Goal: Information Seeking & Learning: Learn about a topic

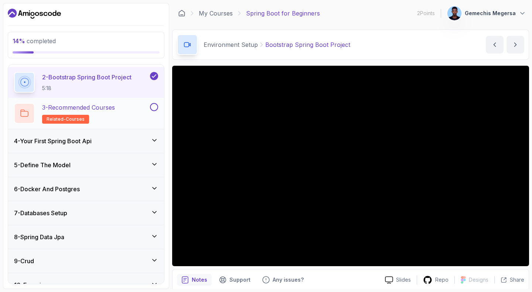
scroll to position [101, 0]
click at [151, 137] on icon at bounding box center [154, 139] width 7 height 7
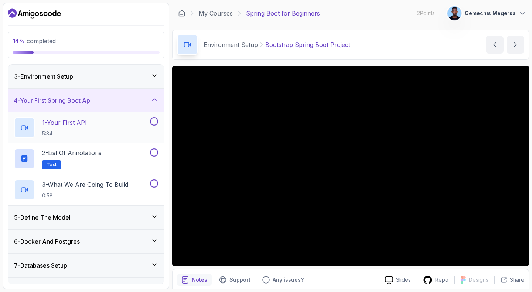
scroll to position [21, 0]
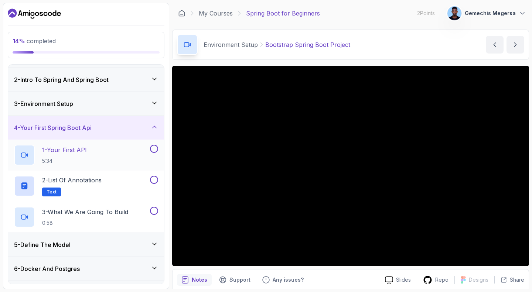
click at [73, 159] on p "5:34" at bounding box center [64, 160] width 45 height 7
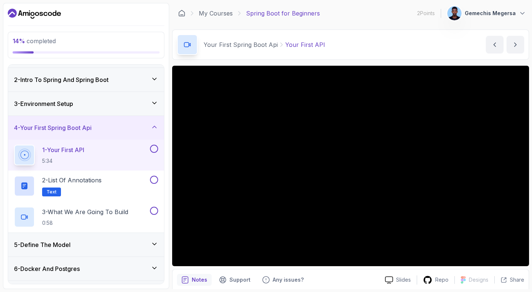
click at [131, 85] on div "2 - Intro To Spring And Spring Boot" at bounding box center [86, 80] width 156 height 24
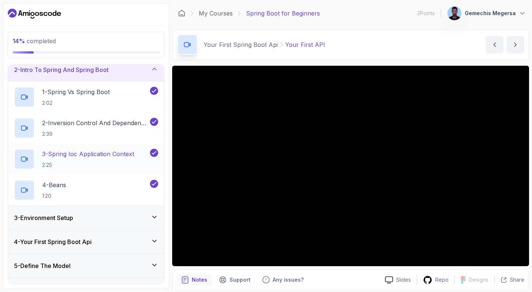
scroll to position [28, 0]
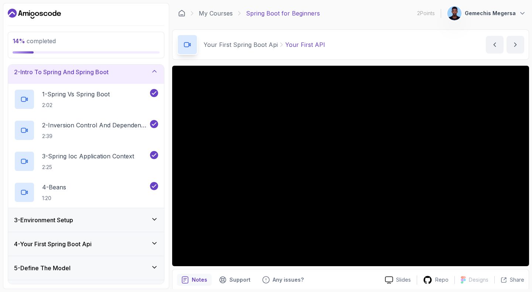
click at [154, 73] on icon at bounding box center [154, 71] width 7 height 7
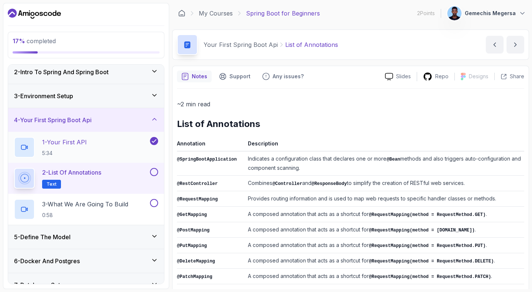
click at [80, 135] on div "1 - Your First API 5:34" at bounding box center [86, 147] width 156 height 31
click at [95, 150] on div "1 - Your First API 5:34" at bounding box center [81, 147] width 134 height 21
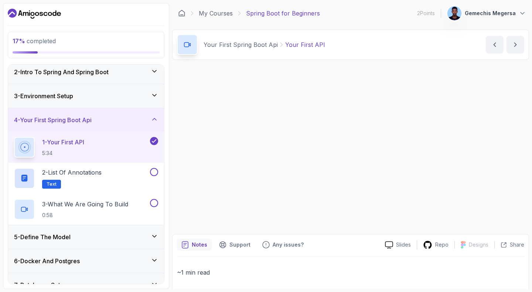
click at [111, 141] on div "1 - Your First API 5:34" at bounding box center [81, 147] width 134 height 21
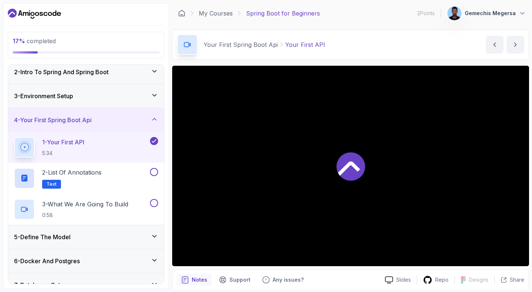
click at [111, 141] on div "1 - Your First API 5:34" at bounding box center [81, 147] width 134 height 21
click at [14, 137] on button "1 - Your First API 5:34" at bounding box center [86, 147] width 144 height 21
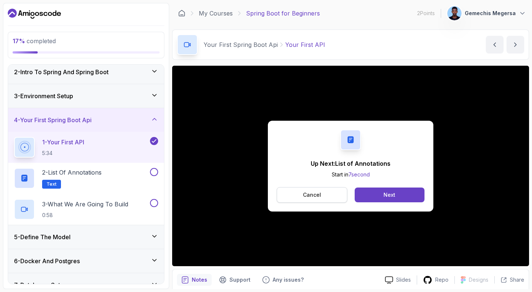
click at [306, 193] on p "Cancel" at bounding box center [312, 194] width 18 height 7
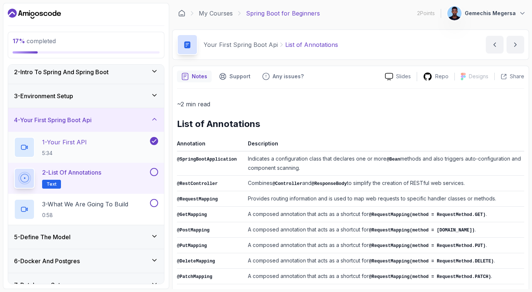
click at [79, 148] on h2 "1 - Your First API 5:34" at bounding box center [64, 147] width 45 height 19
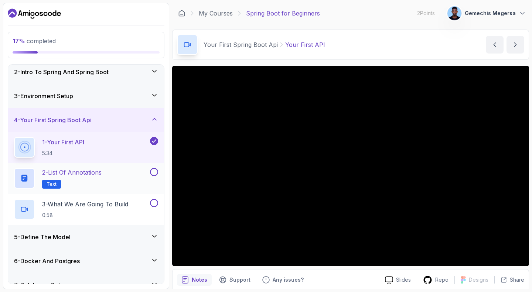
click at [83, 181] on h2 "2 - List of Annotations Text" at bounding box center [71, 178] width 59 height 21
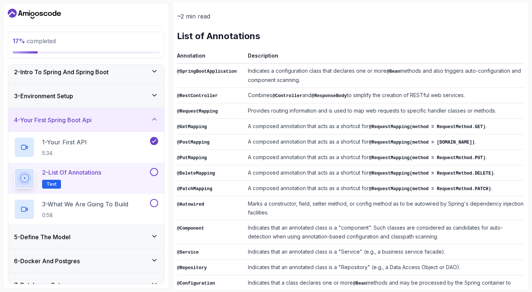
scroll to position [97, 0]
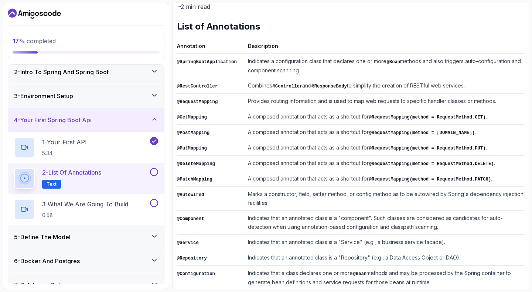
click at [264, 175] on td "A composed annotation that acts as a shortcut for @RequestMapping(method = Requ…" at bounding box center [384, 179] width 279 height 16
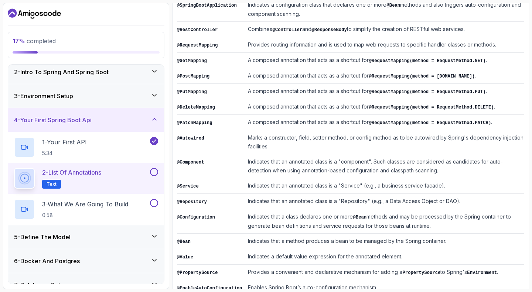
scroll to position [167, 0]
